Goal: Transaction & Acquisition: Purchase product/service

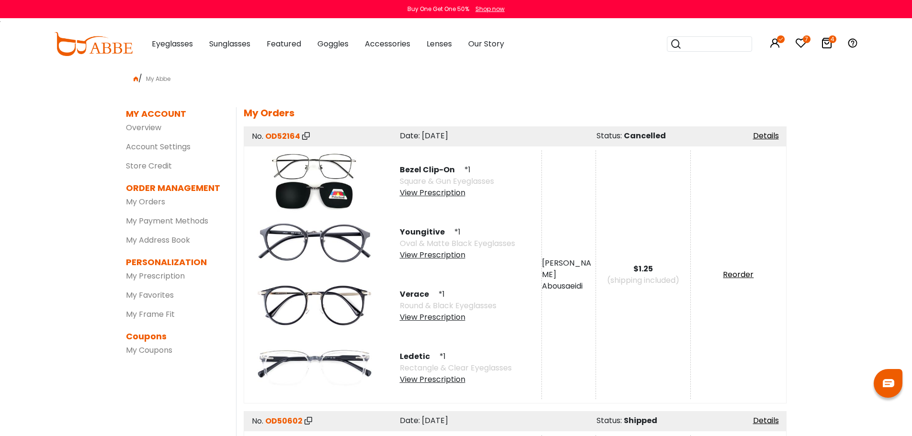
click at [799, 41] on icon at bounding box center [800, 42] width 11 height 11
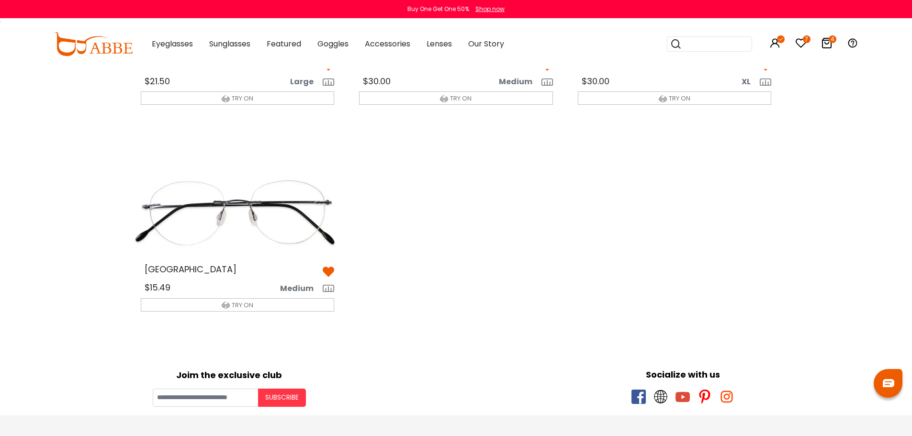
scroll to position [383, 0]
click at [269, 239] on img at bounding box center [237, 212] width 209 height 104
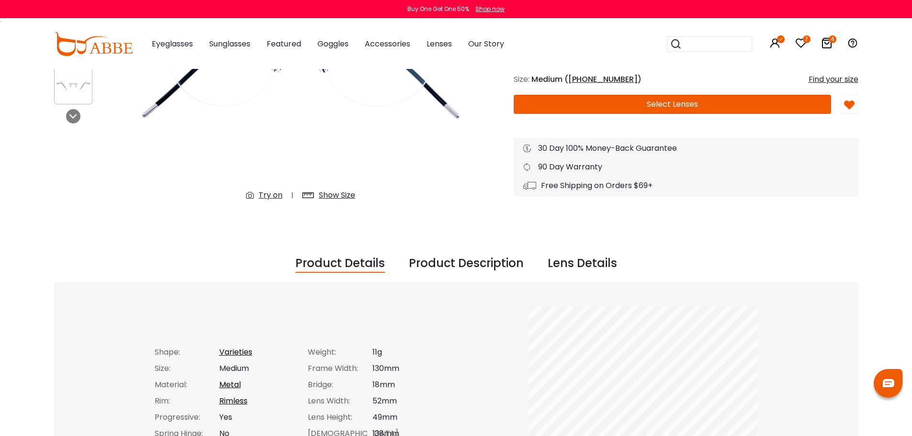
click at [273, 197] on div "Try on" at bounding box center [270, 195] width 24 height 11
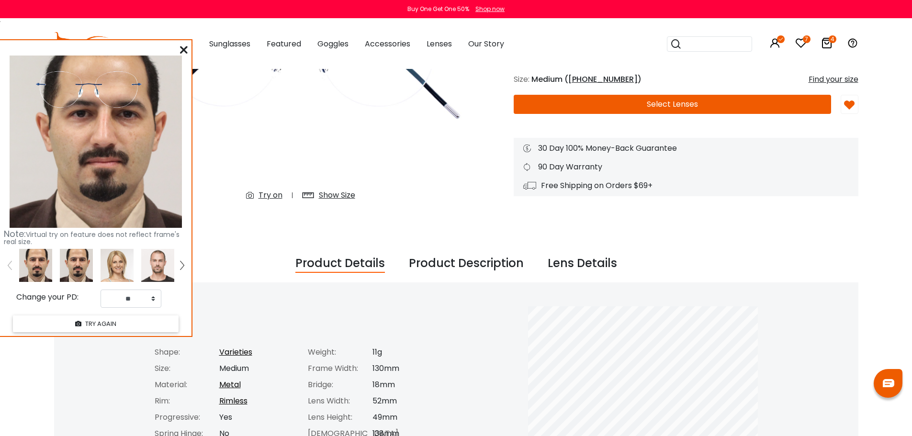
click at [79, 268] on img at bounding box center [76, 265] width 33 height 33
click at [148, 296] on select "** ** ** ** ** ** ** ** ** ** ** ** ** ** ** ** ** ** ** ** ** ** ** ** ** ** *…" at bounding box center [131, 299] width 61 height 18
select select "**"
click at [101, 290] on select "** ** ** ** ** ** ** ** ** ** ** ** ** ** ** ** ** ** ** ** ** ** ** ** ** ** *…" at bounding box center [131, 299] width 61 height 18
click at [182, 46] on icon at bounding box center [184, 50] width 8 height 8
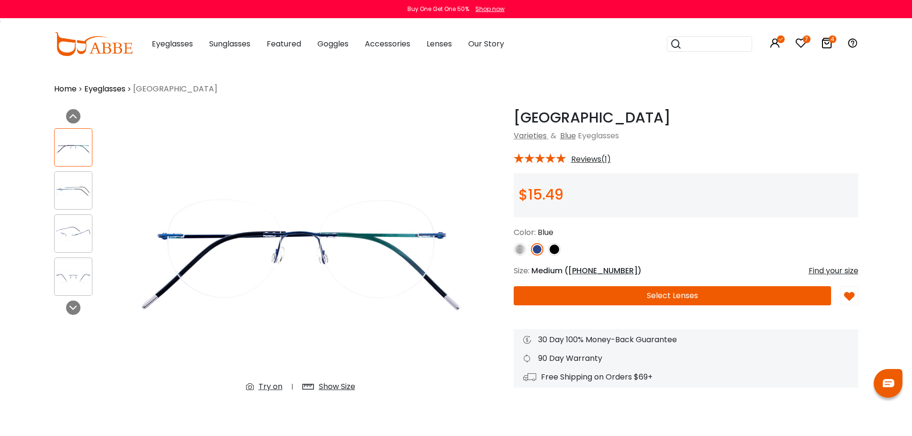
click at [79, 232] on img at bounding box center [73, 233] width 37 height 19
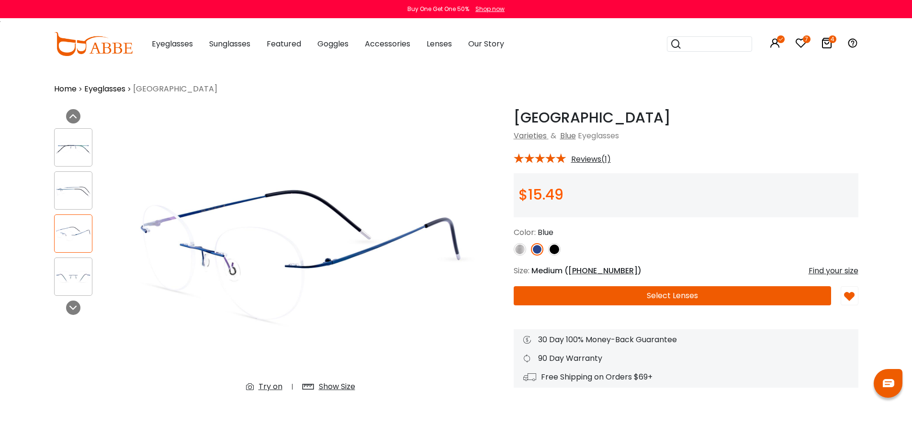
click at [79, 270] on img at bounding box center [73, 277] width 37 height 19
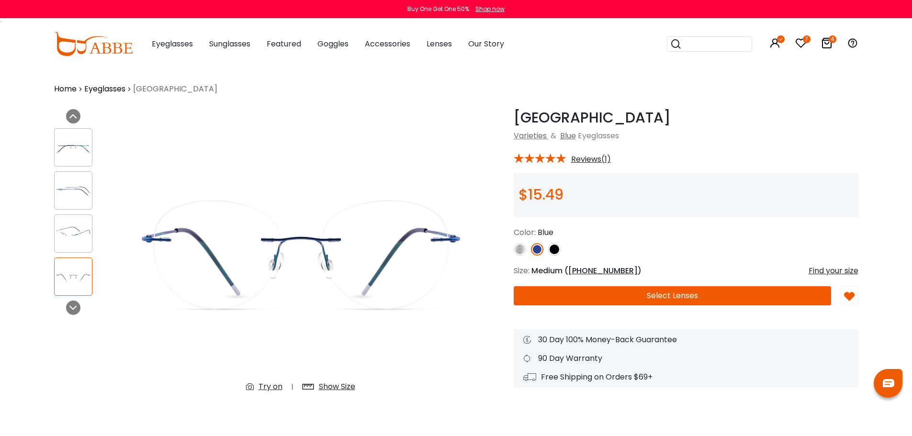
click at [557, 251] on img at bounding box center [554, 249] width 12 height 12
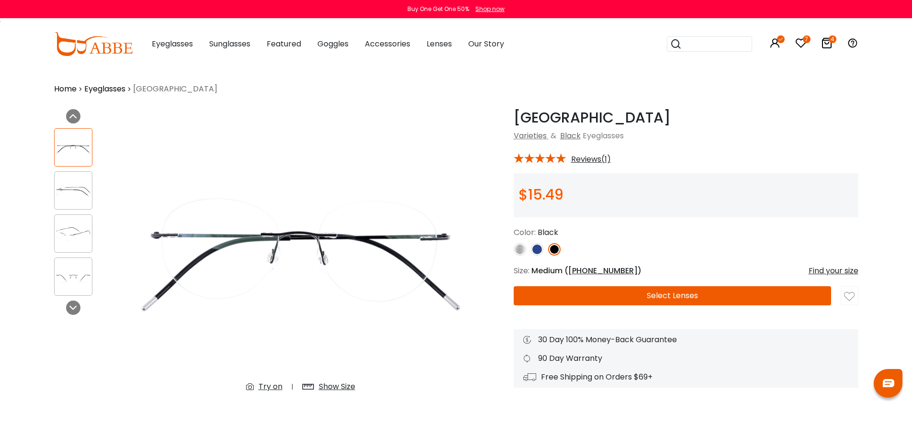
click at [523, 251] on img at bounding box center [520, 249] width 12 height 12
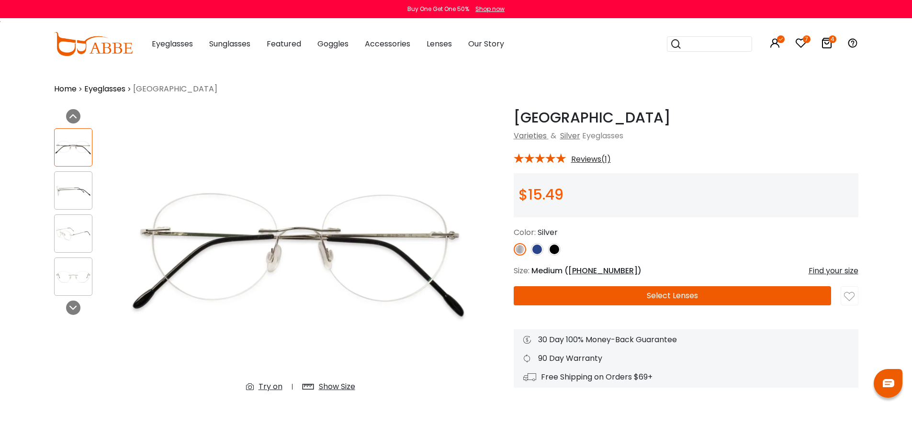
click at [539, 248] on img at bounding box center [537, 249] width 12 height 12
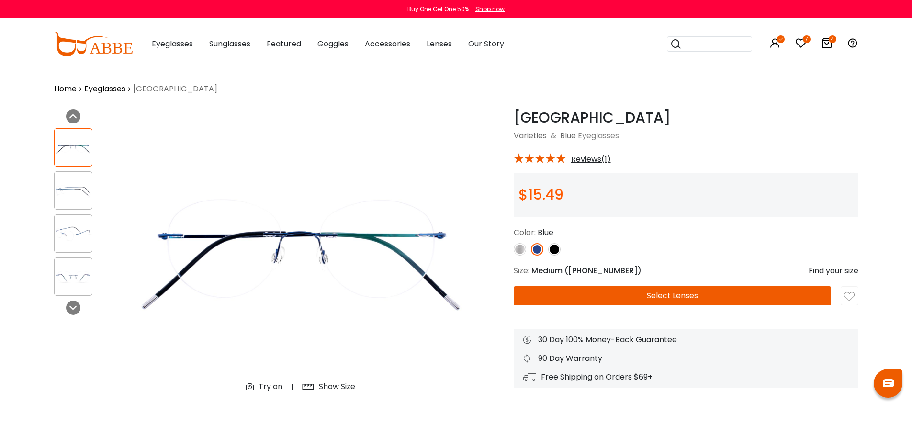
click at [72, 229] on img at bounding box center [73, 233] width 37 height 19
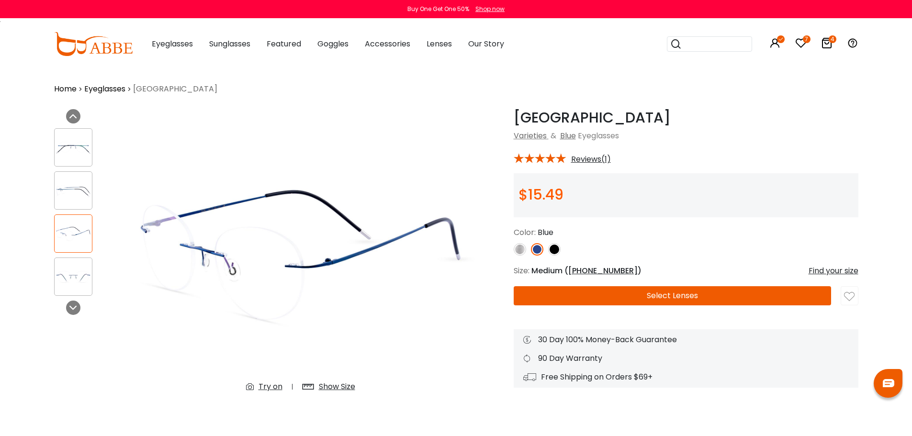
click at [557, 248] on img at bounding box center [554, 249] width 12 height 12
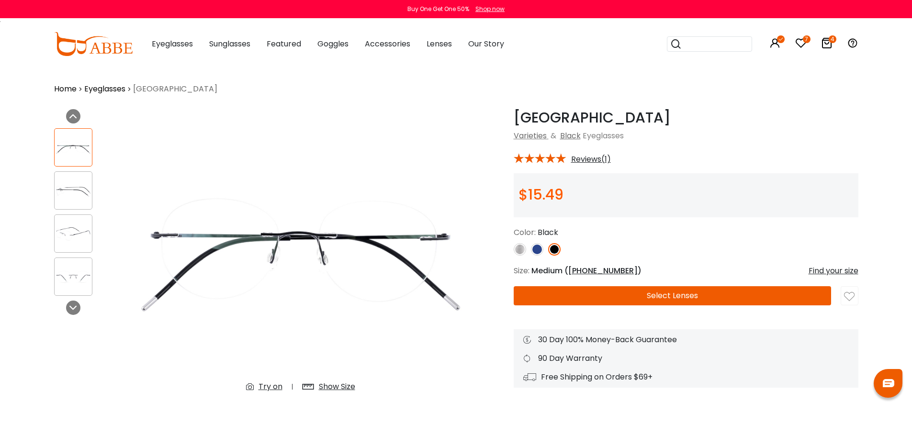
click at [73, 237] on img at bounding box center [73, 233] width 37 height 19
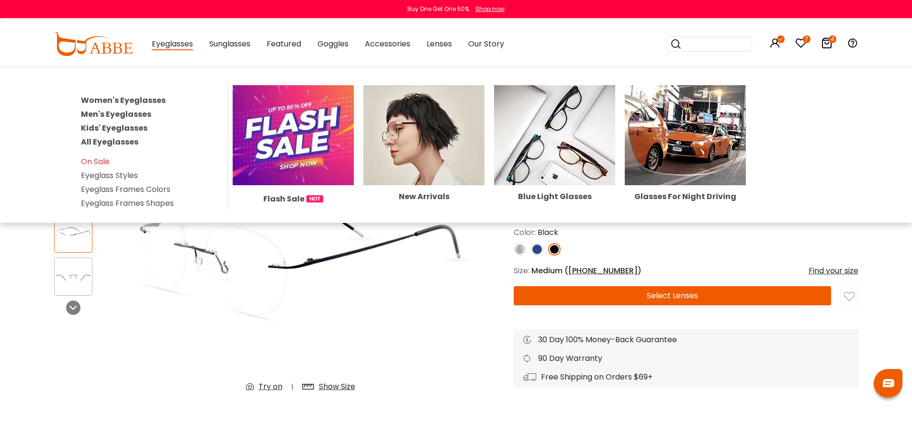
click at [118, 111] on link "Men's Eyeglasses" at bounding box center [116, 114] width 70 height 11
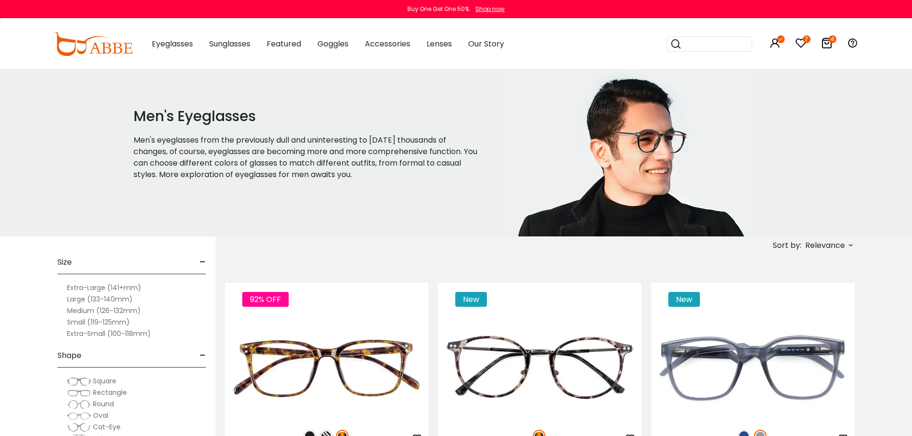
click at [840, 246] on span "Relevance" at bounding box center [825, 245] width 40 height 17
click at [806, 310] on label "Prices Low To High" at bounding box center [814, 307] width 69 height 11
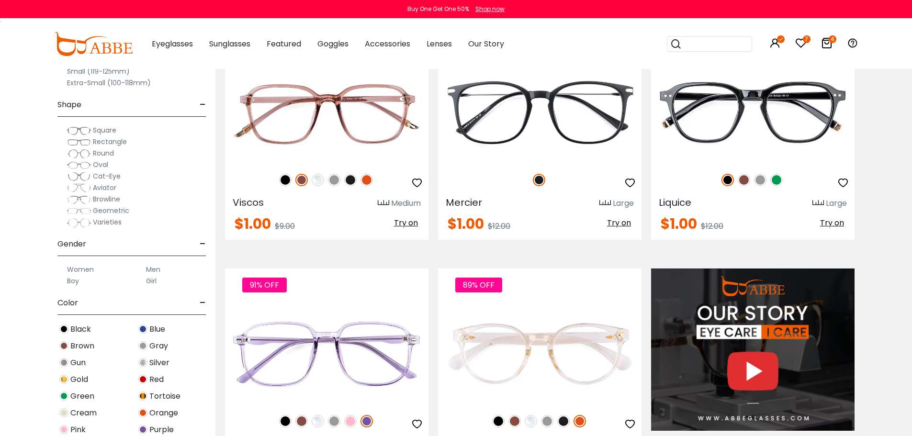
scroll to position [766, 0]
click at [200, 103] on span "-" at bounding box center [203, 104] width 6 height 23
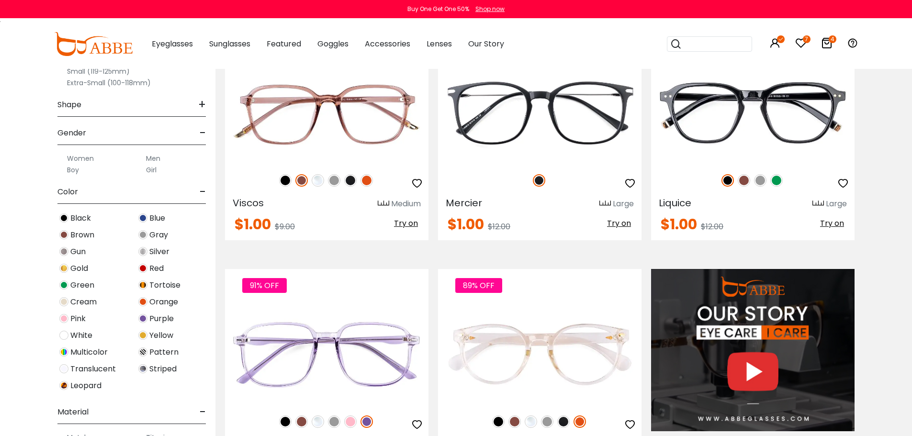
click at [780, 43] on icon at bounding box center [781, 39] width 8 height 8
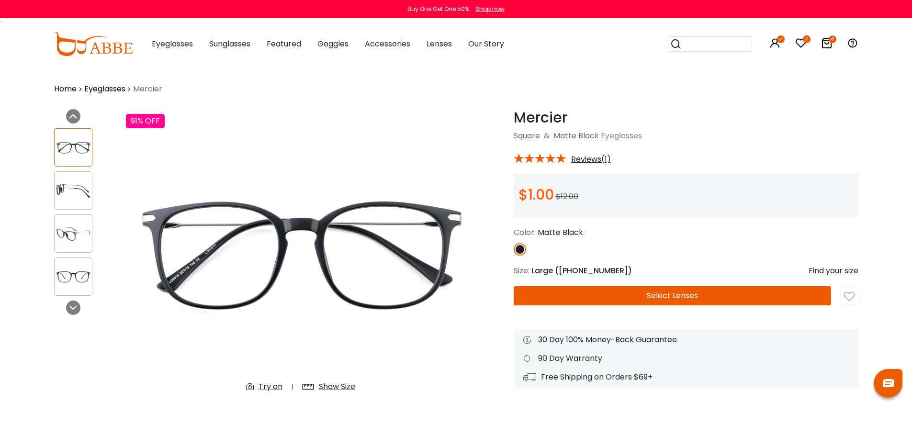
click at [80, 237] on img at bounding box center [73, 233] width 37 height 19
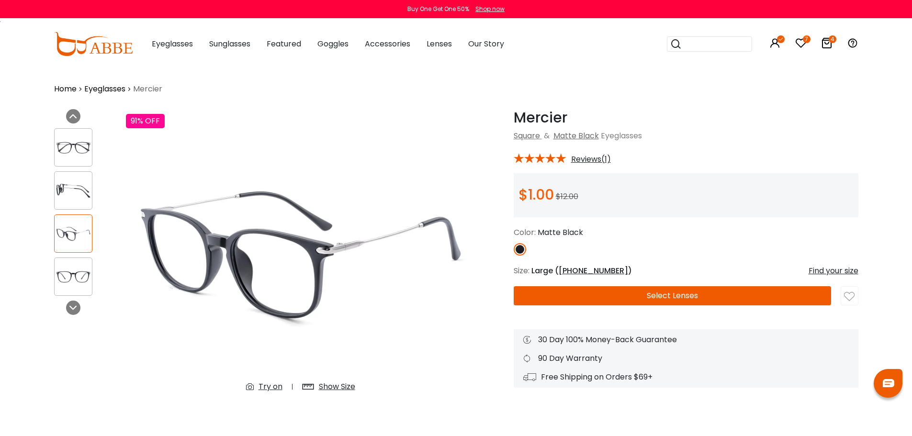
click at [334, 386] on div "Show Size" at bounding box center [337, 386] width 36 height 11
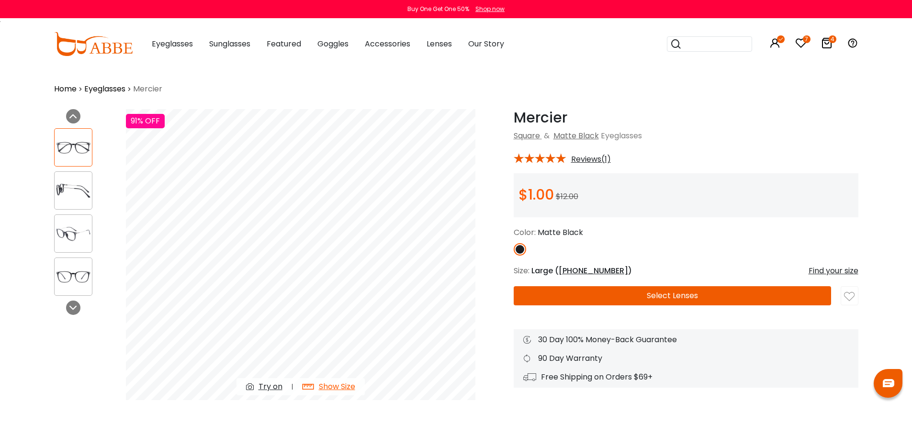
click at [77, 183] on img at bounding box center [73, 190] width 37 height 19
click at [64, 235] on img at bounding box center [73, 233] width 37 height 19
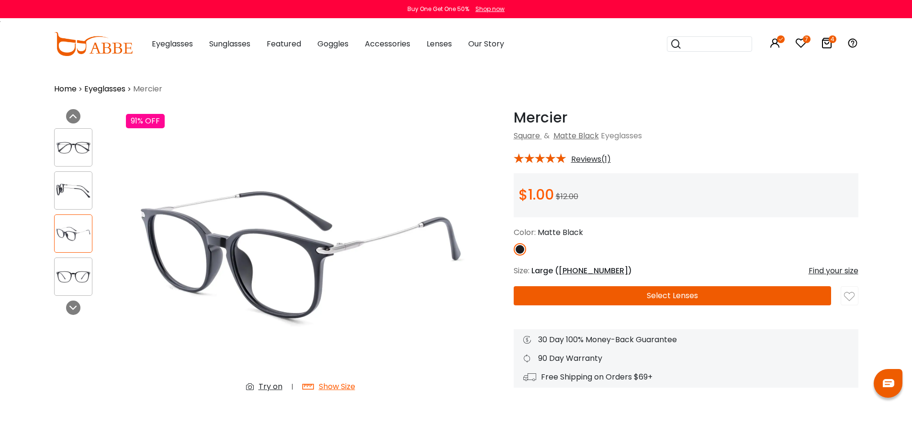
click at [330, 387] on div "Show Size" at bounding box center [337, 386] width 36 height 11
click at [335, 391] on div "Show Size" at bounding box center [337, 386] width 36 height 11
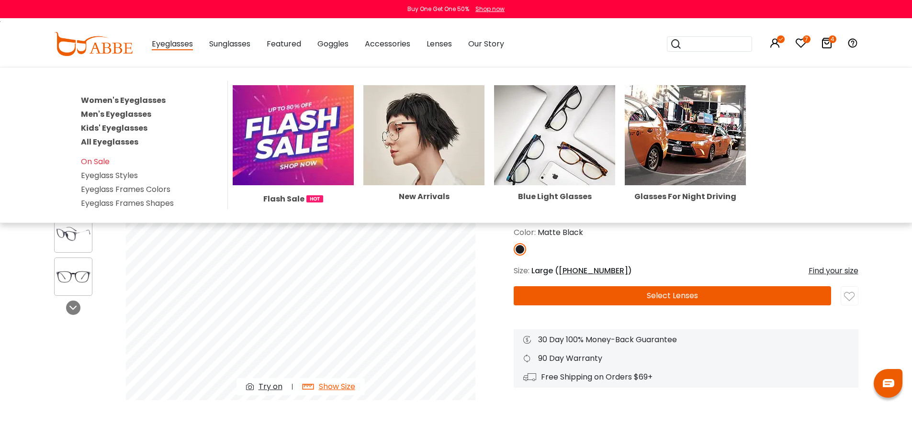
click at [115, 115] on link "Men's Eyeglasses" at bounding box center [116, 114] width 70 height 11
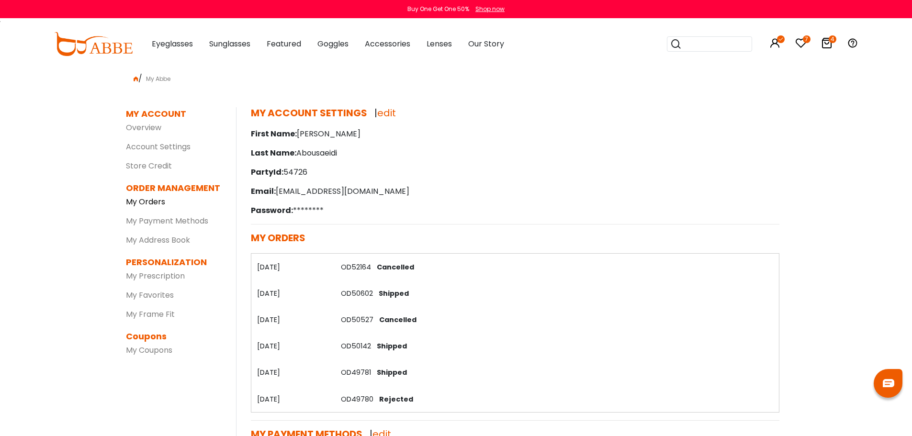
click at [151, 200] on link "My Orders" at bounding box center [145, 201] width 39 height 11
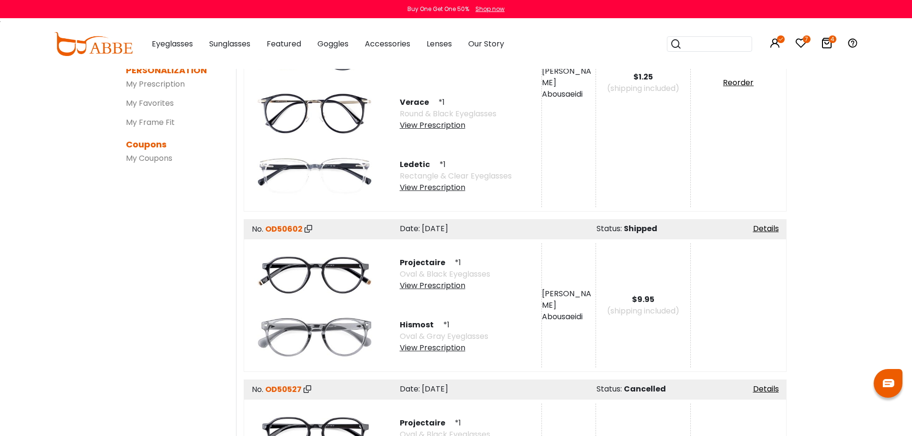
scroll to position [191, 0]
click at [405, 264] on span "Projectaire" at bounding box center [426, 262] width 53 height 11
copy div "Projectaire"
click at [707, 41] on input "search" at bounding box center [714, 44] width 67 height 14
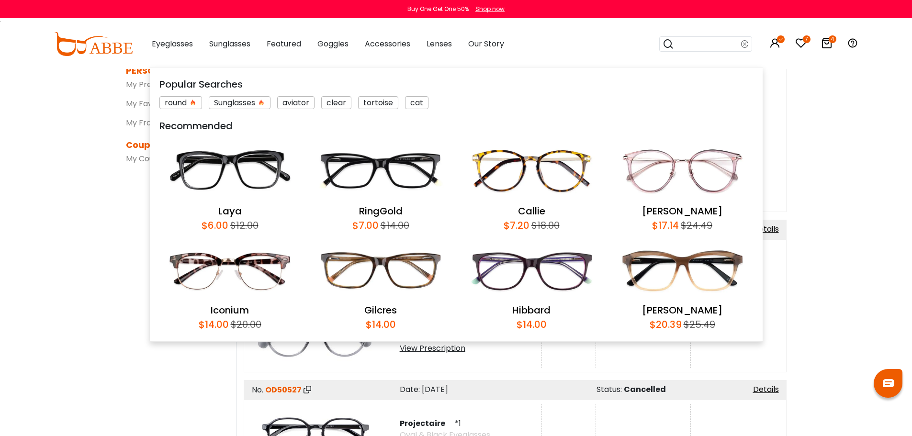
paste input "**********"
type input "**********"
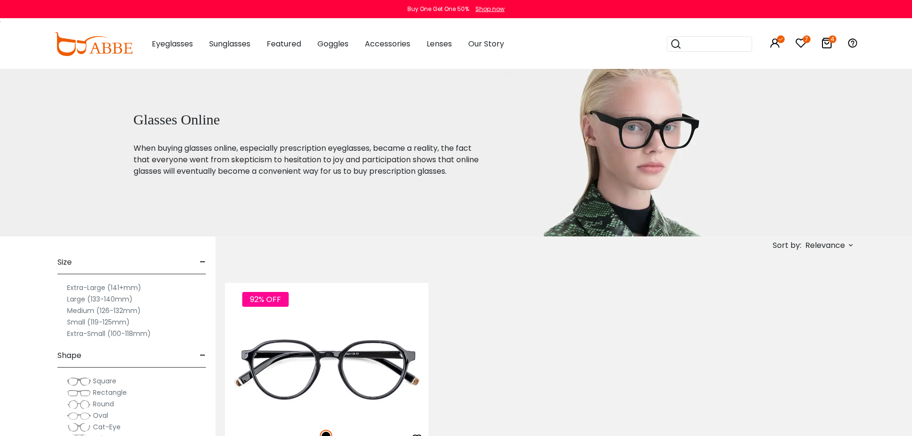
scroll to position [191, 0]
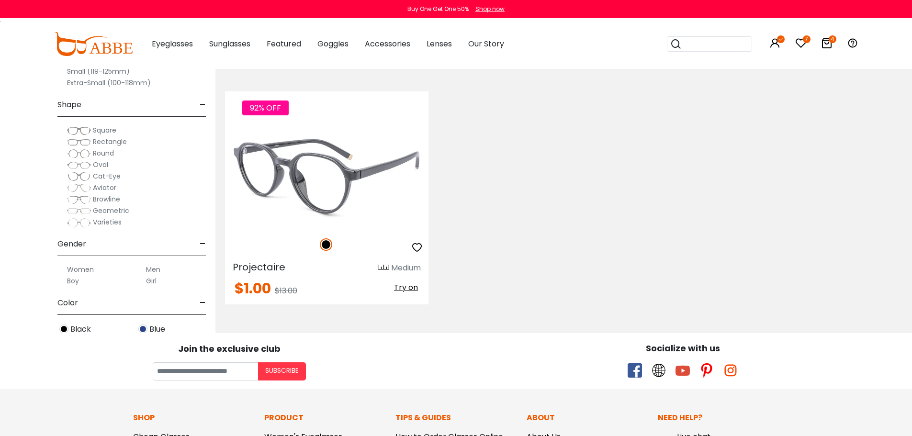
click at [375, 175] on img at bounding box center [326, 177] width 203 height 102
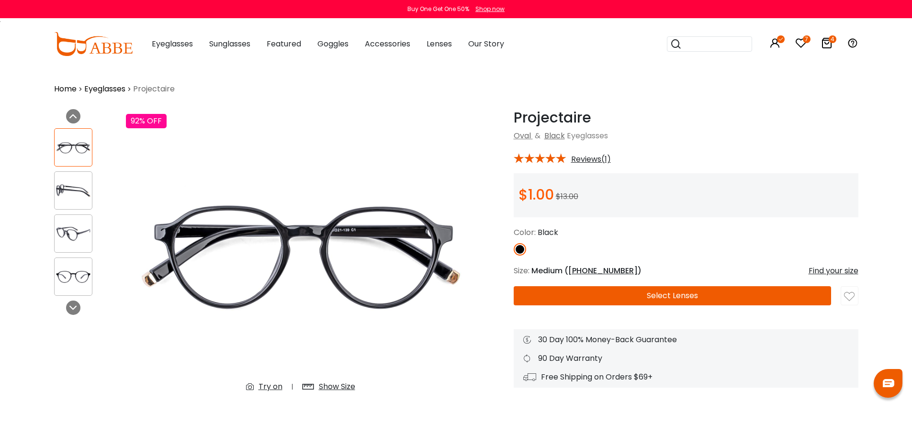
click at [330, 388] on div "Show Size" at bounding box center [337, 386] width 36 height 11
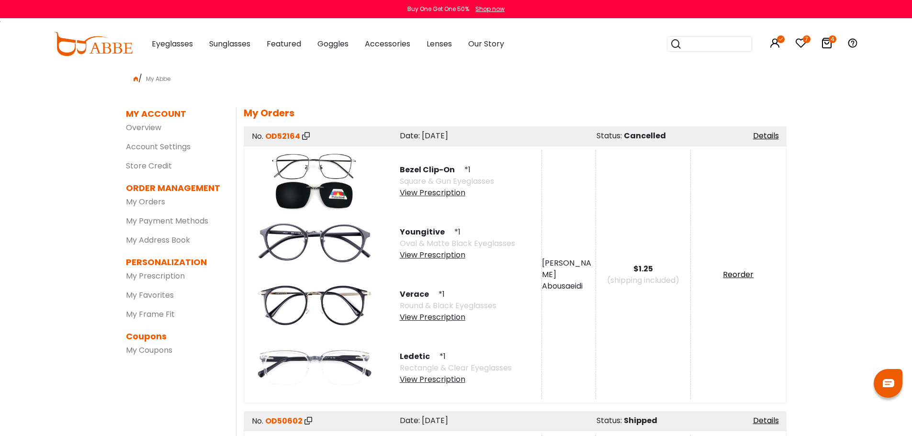
scroll to position [191, 0]
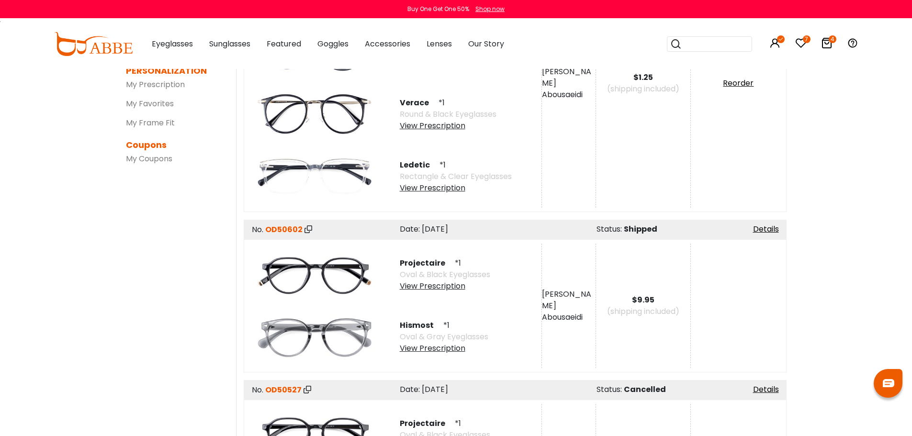
click at [424, 324] on span "Hismost" at bounding box center [421, 325] width 42 height 11
copy div "Hismost"
click at [698, 47] on input "search" at bounding box center [714, 44] width 67 height 14
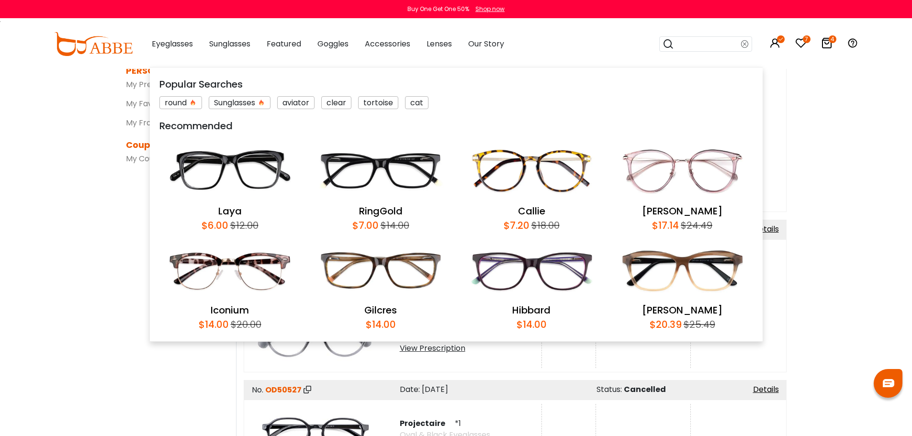
paste input "*******"
type input "*******"
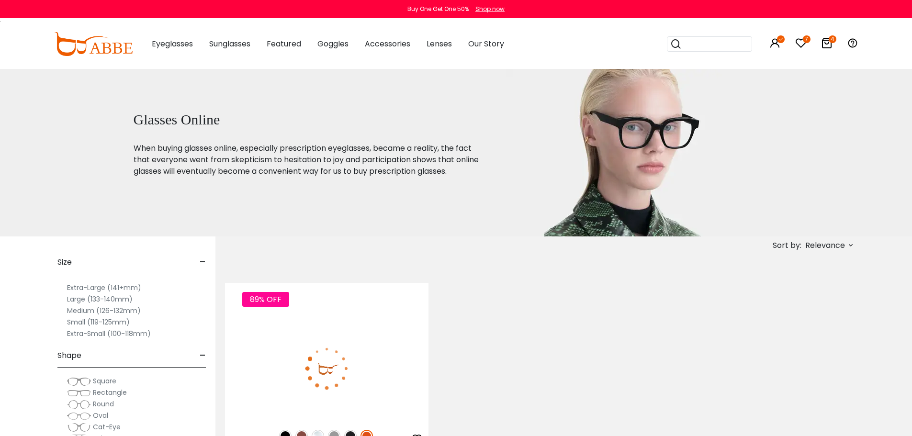
click at [348, 336] on img at bounding box center [326, 368] width 203 height 102
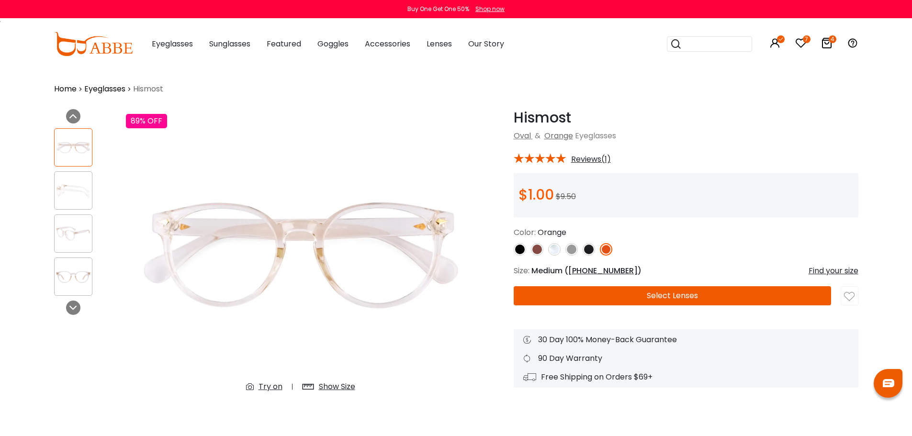
click at [333, 380] on div "Show Size" at bounding box center [328, 386] width 72 height 17
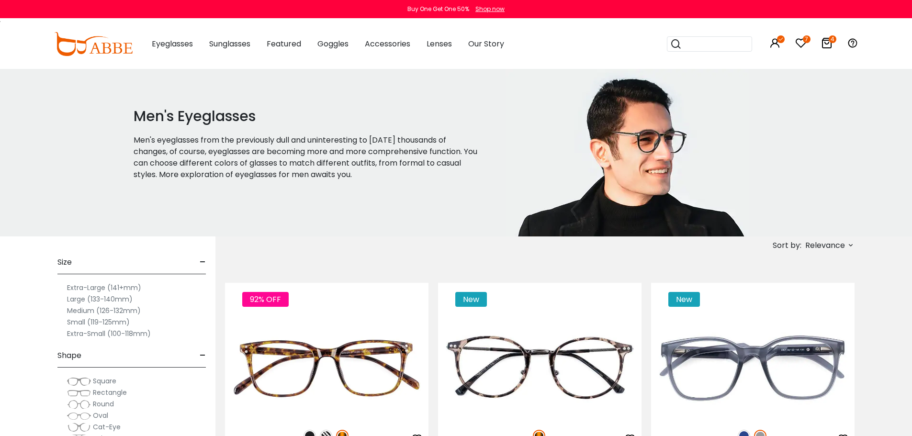
click at [848, 245] on icon at bounding box center [851, 245] width 8 height 8
drag, startPoint x: 526, startPoint y: 252, endPoint x: 420, endPoint y: 245, distance: 106.5
click at [436, 248] on div "Sort by: Relevance Relevance New Arrivals Best Sellers Prices High To Low" at bounding box center [539, 245] width 629 height 18
click at [804, 308] on label "Prices Low To High" at bounding box center [814, 307] width 69 height 11
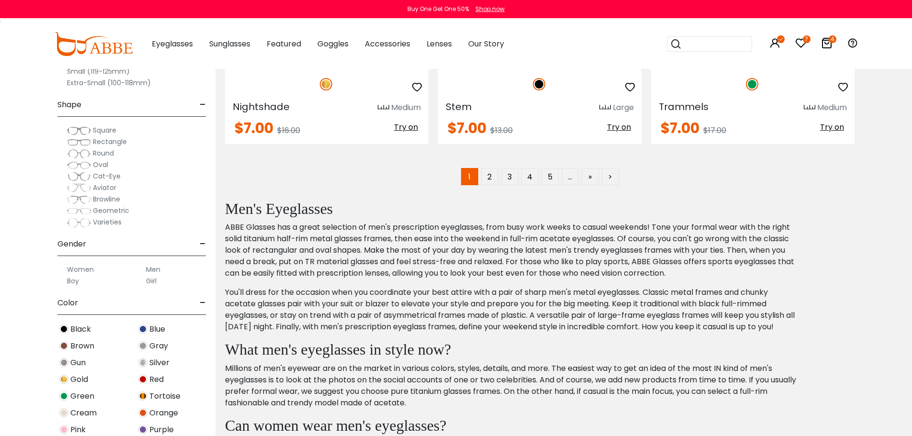
scroll to position [4977, 0]
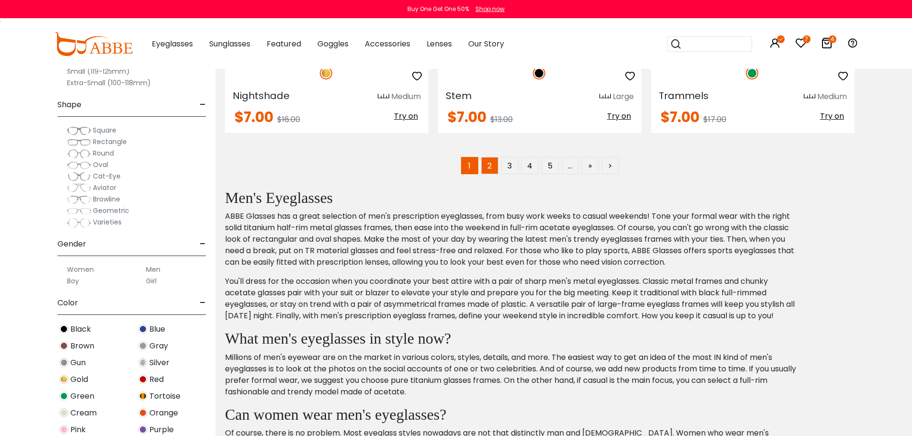
click at [490, 168] on link "2" at bounding box center [489, 165] width 17 height 17
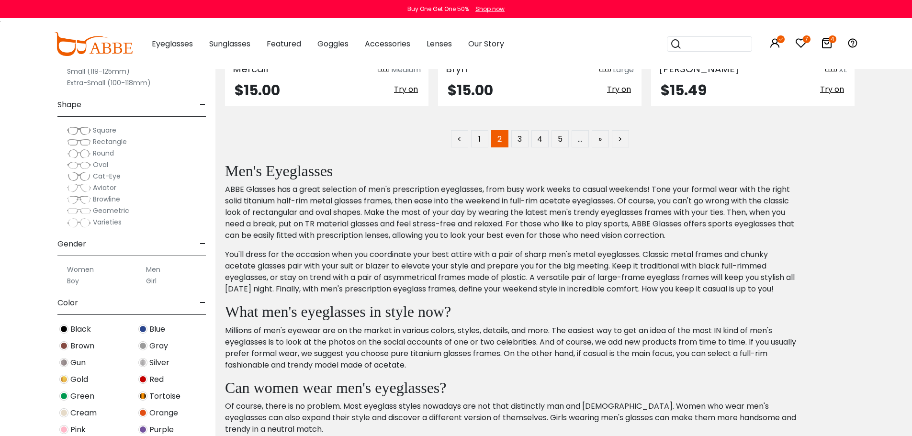
scroll to position [4977, 0]
